Goal: Contribute content: Contribute content

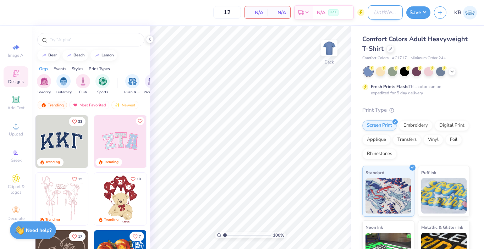
click at [386, 13] on input "Design Title" at bounding box center [385, 12] width 35 height 14
type input "SigEp Brotherhood T-shirt"
click at [420, 12] on button "Save" at bounding box center [419, 11] width 24 height 12
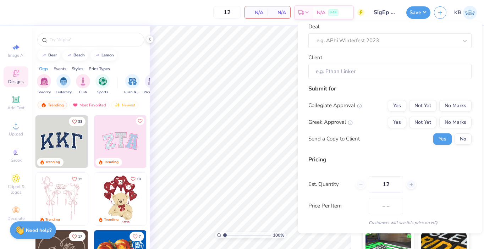
scroll to position [59, 0]
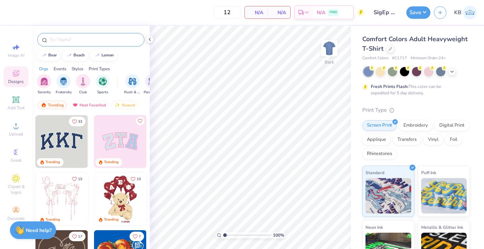
click at [106, 38] on input "text" at bounding box center [94, 39] width 91 height 7
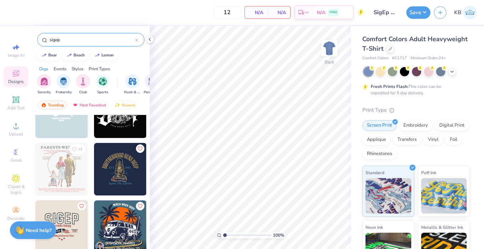
scroll to position [205, 0]
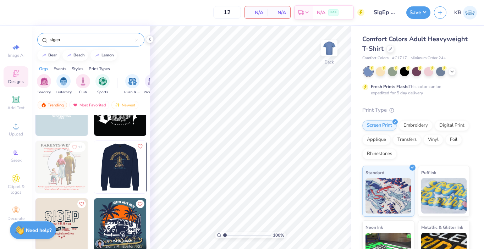
type input "sigep"
click at [109, 173] on img at bounding box center [120, 167] width 53 height 53
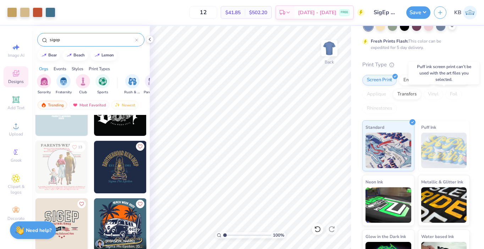
scroll to position [77, 0]
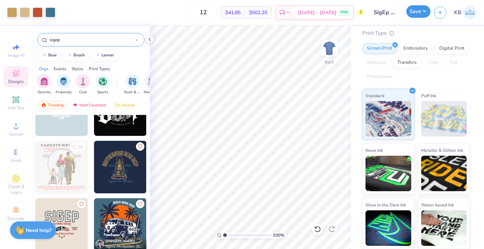
click at [418, 15] on button "Save" at bounding box center [419, 11] width 24 height 12
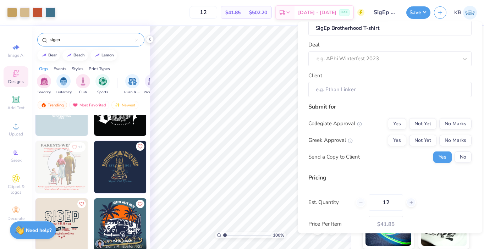
scroll to position [19, 0]
click at [398, 137] on button "Yes" at bounding box center [397, 139] width 18 height 11
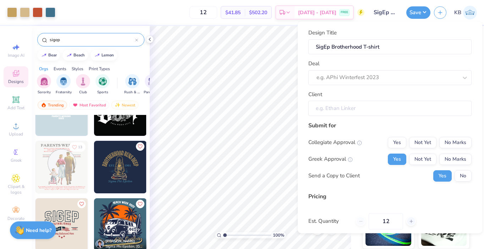
click at [361, 113] on input "Client" at bounding box center [390, 108] width 163 height 15
click at [343, 105] on input "Client" at bounding box center [390, 108] width 163 height 15
click at [354, 77] on div at bounding box center [387, 78] width 141 height 10
click at [355, 97] on div "Practice Proof SigEp Fall Rush" at bounding box center [390, 97] width 158 height 12
type input "Kaiden Bondurant"
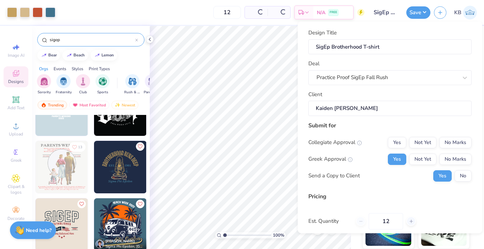
type input "$48.89"
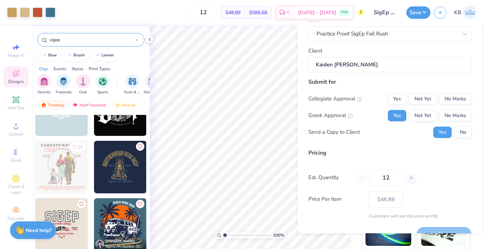
scroll to position [46, 0]
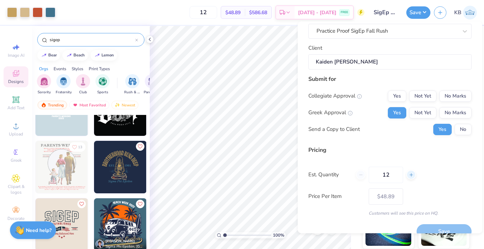
click at [408, 174] on div at bounding box center [412, 175] width 10 height 10
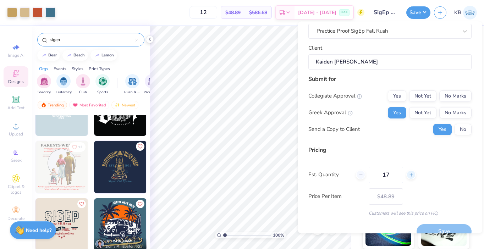
click at [408, 174] on div at bounding box center [412, 175] width 10 height 10
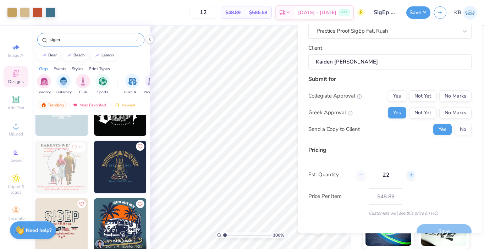
click at [408, 174] on div at bounding box center [412, 175] width 10 height 10
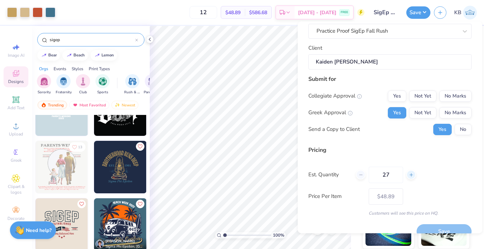
click at [408, 174] on div at bounding box center [412, 175] width 10 height 10
type input "30"
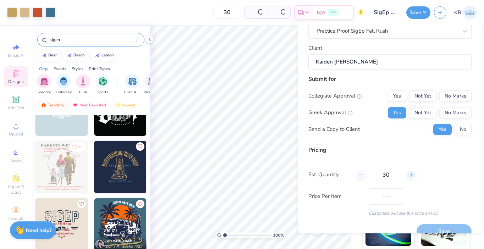
scroll to position [59, 0]
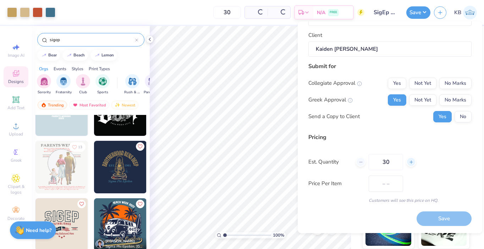
type input "$28.69"
click at [436, 216] on div "Save" at bounding box center [444, 219] width 55 height 15
click at [418, 17] on button "Save" at bounding box center [419, 11] width 24 height 12
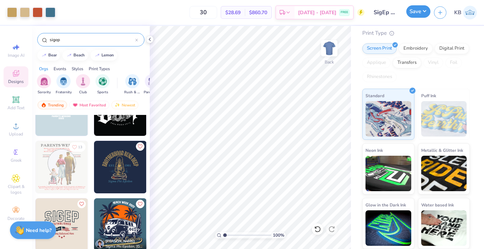
click at [418, 17] on button "Save" at bounding box center [419, 11] width 24 height 12
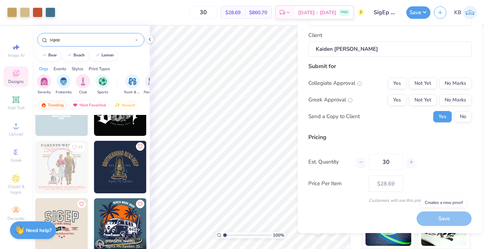
click at [445, 225] on div "Save" at bounding box center [444, 219] width 55 height 15
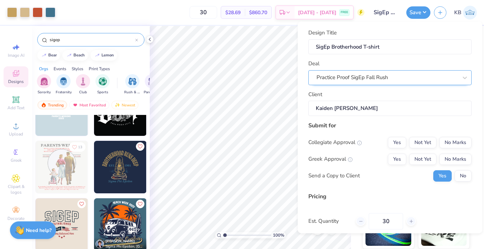
click at [390, 77] on div "Practice Proof SigEp Fall Rush" at bounding box center [387, 77] width 143 height 11
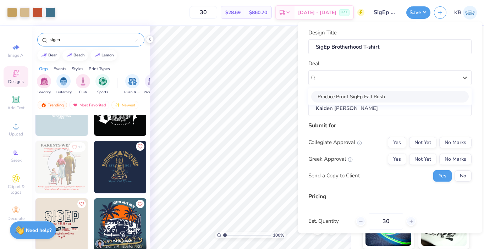
click at [388, 96] on div "Practice Proof SigEp Fall Rush" at bounding box center [390, 97] width 158 height 12
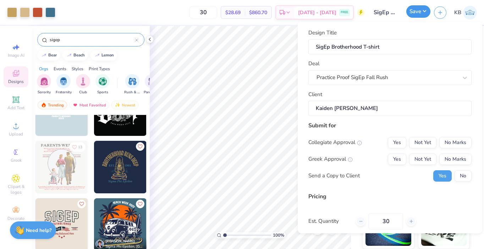
click at [414, 12] on button "Save" at bounding box center [419, 11] width 24 height 12
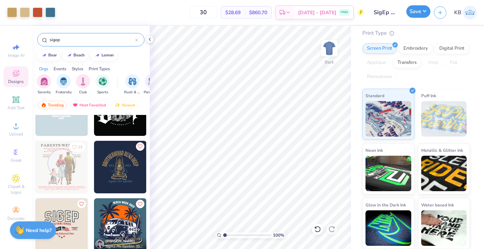
click at [423, 15] on button "Save" at bounding box center [419, 11] width 24 height 12
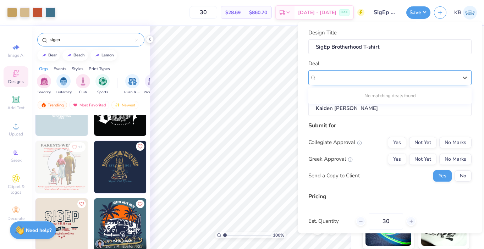
click at [383, 79] on div "Practice Proof SigEp Fall Rush" at bounding box center [387, 77] width 143 height 11
click at [336, 127] on div "Submit for" at bounding box center [390, 125] width 163 height 9
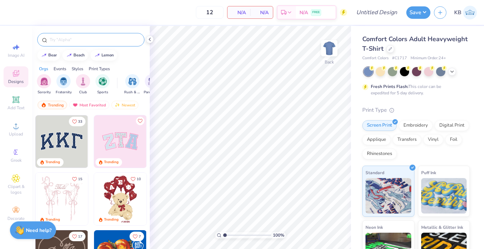
click at [89, 45] on div at bounding box center [90, 39] width 107 height 13
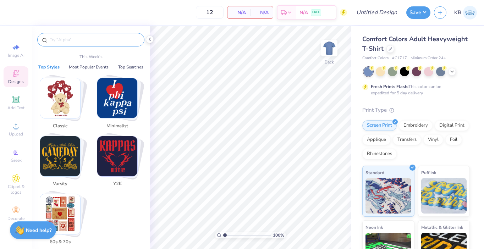
click at [93, 40] on input "text" at bounding box center [94, 39] width 91 height 7
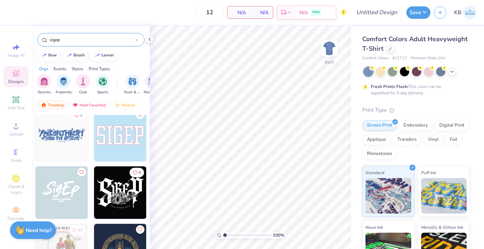
scroll to position [133, 0]
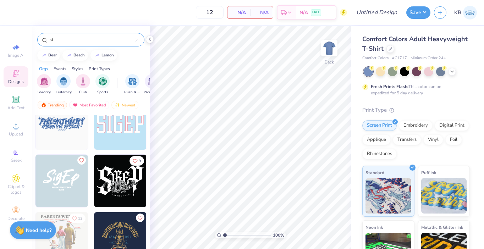
type input "s"
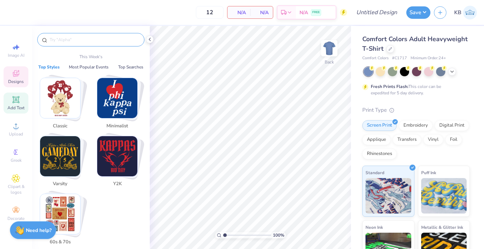
click at [15, 105] on span "Add Text" at bounding box center [15, 108] width 17 height 6
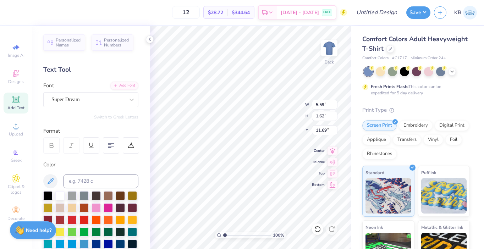
scroll to position [0, 1]
type textarea "Cookie Meeting"
click at [112, 100] on div "Super Dream" at bounding box center [88, 99] width 75 height 11
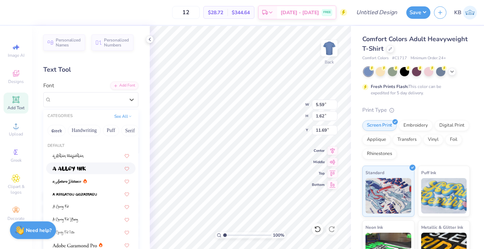
click at [100, 167] on div at bounding box center [91, 168] width 77 height 7
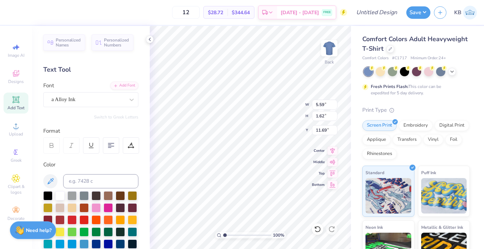
scroll to position [0, 0]
type input "3.00"
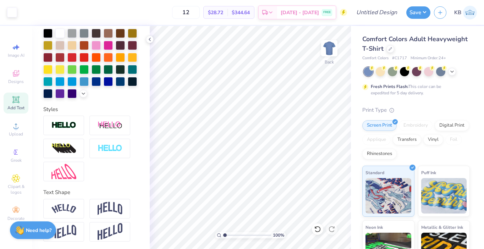
scroll to position [163, 0]
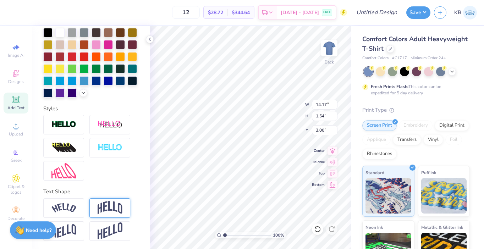
click at [116, 212] on img at bounding box center [110, 207] width 25 height 13
type input "4.16"
type input "1.69"
click at [76, 207] on img at bounding box center [63, 208] width 25 height 10
type input "3.07"
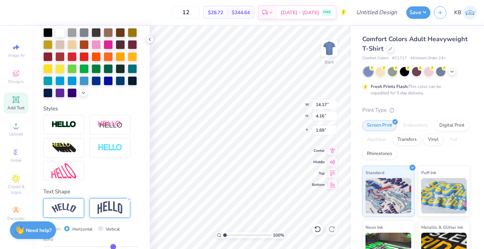
type input "2.23"
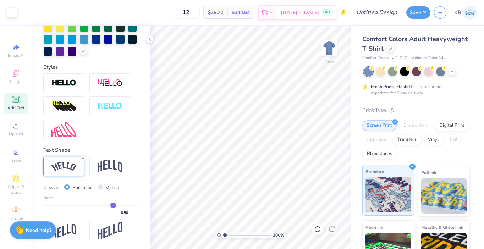
scroll to position [77, 0]
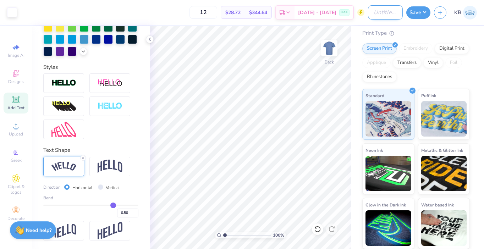
click at [370, 18] on input "Design Title" at bounding box center [385, 12] width 35 height 14
type input "Cookie Monster Meeting"
click at [419, 11] on button "Save" at bounding box center [419, 11] width 24 height 12
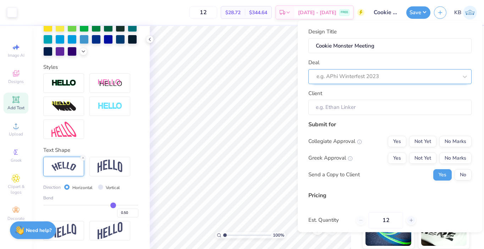
click at [379, 71] on div "e.g. APhi Winterfest 2023" at bounding box center [387, 76] width 143 height 11
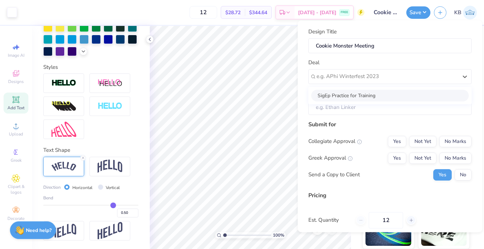
click at [369, 93] on div "SigEp Practice for Training" at bounding box center [390, 95] width 158 height 12
type input "Cookie Monster"
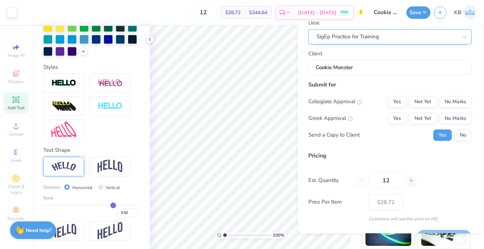
scroll to position [42, 0]
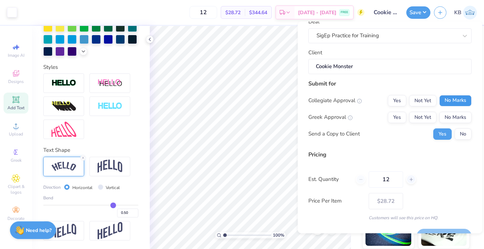
click at [441, 104] on button "No Marks" at bounding box center [456, 100] width 32 height 11
click at [449, 115] on button "No Marks" at bounding box center [456, 117] width 32 height 11
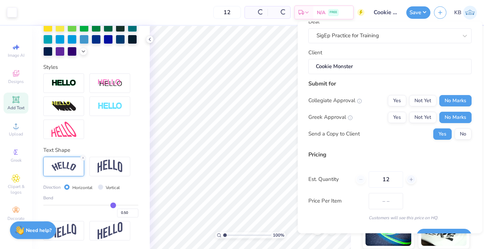
type input "$28.72"
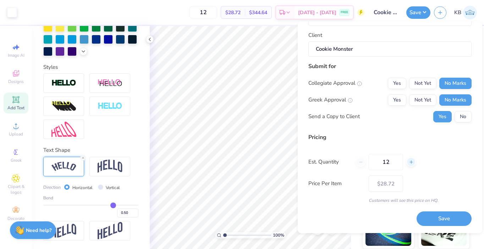
click at [411, 163] on icon at bounding box center [411, 162] width 5 height 5
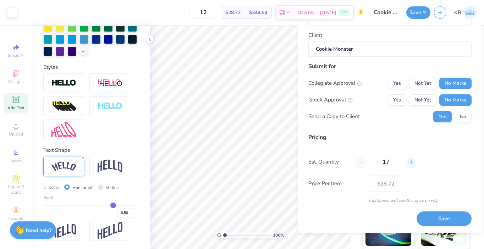
click at [411, 163] on icon at bounding box center [411, 162] width 5 height 5
type input "21"
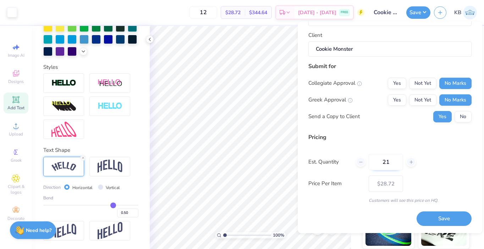
type input "21"
click at [393, 159] on input "21" at bounding box center [386, 162] width 34 height 16
type input "$24.45"
click at [393, 159] on input "21" at bounding box center [386, 162] width 34 height 16
click at [386, 160] on input "21" at bounding box center [386, 162] width 34 height 16
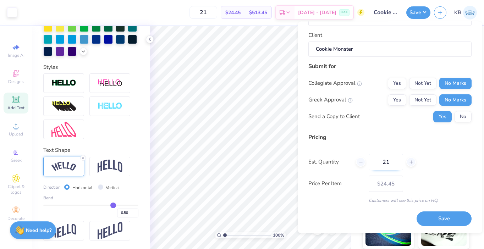
click at [386, 160] on input "21" at bounding box center [386, 162] width 34 height 16
type input "50"
type input "$17.08"
type input "50"
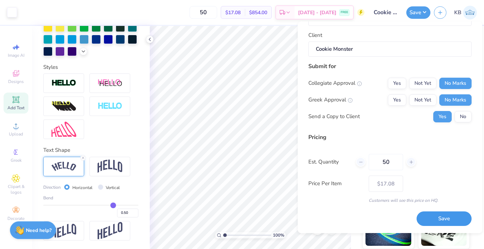
click at [434, 218] on button "Save" at bounding box center [444, 219] width 55 height 15
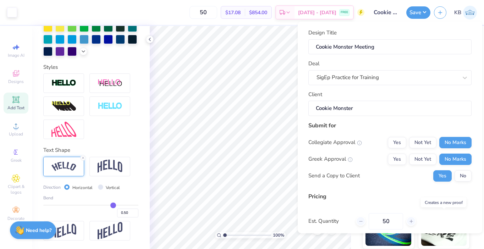
type input "$17.08"
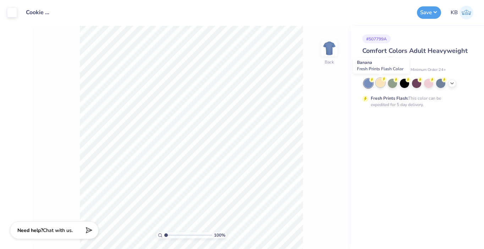
click at [379, 83] on div at bounding box center [380, 82] width 9 height 9
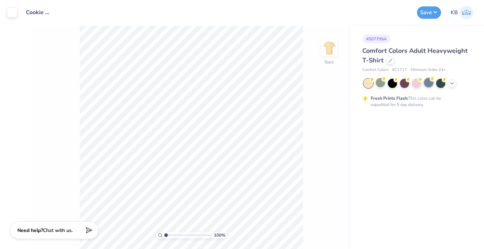
click at [425, 80] on div at bounding box center [428, 82] width 9 height 9
click at [433, 14] on button "Save" at bounding box center [429, 11] width 24 height 12
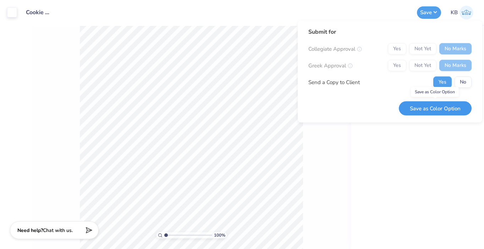
click at [436, 111] on button "Save as Color Option" at bounding box center [435, 108] width 73 height 15
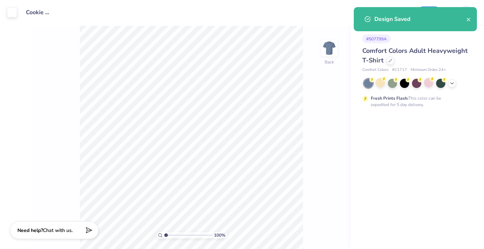
click at [376, 154] on div "# 507799A Comfort Colors Adult Heavyweight T-Shirt Comfort Colors # C1717 Minim…" at bounding box center [417, 137] width 133 height 223
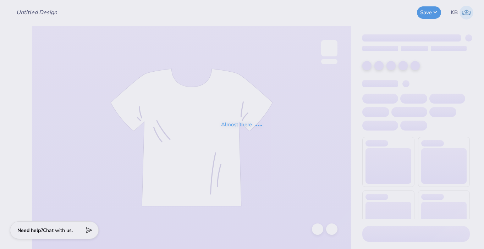
type input "Cookie Monster Meeting"
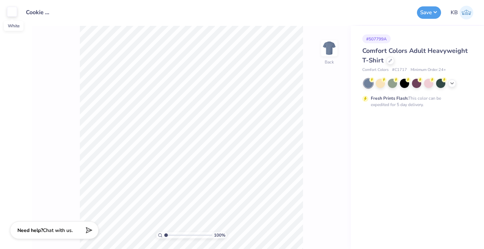
click at [13, 14] on div at bounding box center [12, 12] width 10 height 10
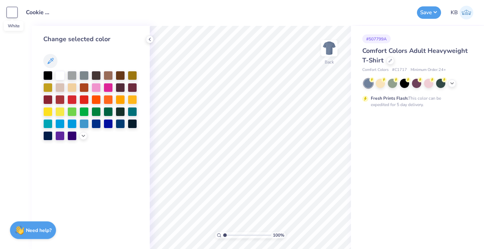
click at [13, 14] on div at bounding box center [12, 12] width 10 height 10
click at [427, 14] on button "Save" at bounding box center [429, 11] width 24 height 12
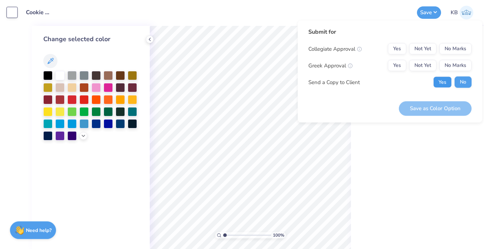
click at [446, 82] on button "Yes" at bounding box center [443, 82] width 18 height 11
click at [464, 86] on button "No" at bounding box center [463, 82] width 17 height 11
click at [458, 49] on button "No Marks" at bounding box center [456, 48] width 32 height 11
click at [458, 60] on button "No Marks" at bounding box center [456, 65] width 32 height 11
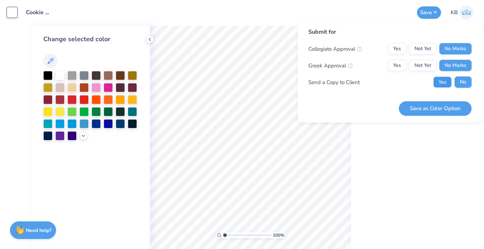
click at [448, 83] on button "Yes" at bounding box center [443, 82] width 18 height 11
click at [443, 104] on button "Save as Color Option" at bounding box center [435, 108] width 73 height 15
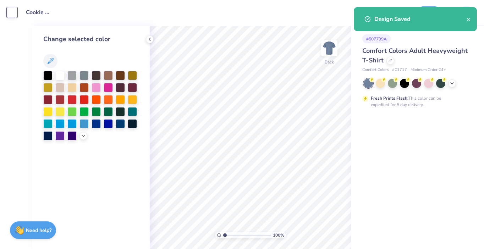
click at [442, 18] on div "Design Saved" at bounding box center [421, 19] width 92 height 9
click at [475, 19] on div "Design Saved" at bounding box center [415, 19] width 123 height 24
click at [469, 20] on icon "close" at bounding box center [469, 20] width 4 height 4
